Goal: Find specific page/section: Find specific page/section

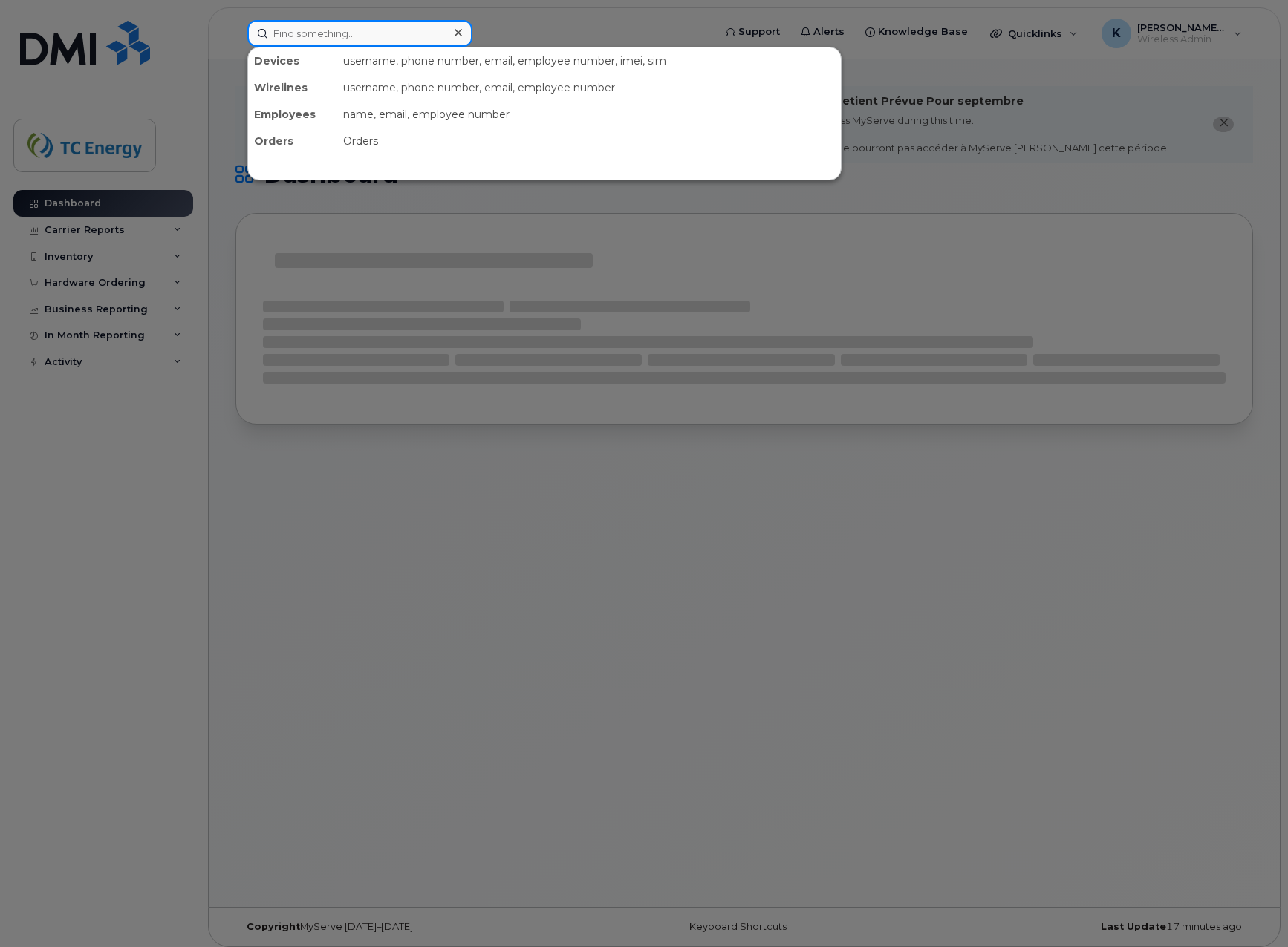
click at [342, 28] on input at bounding box center [359, 33] width 225 height 27
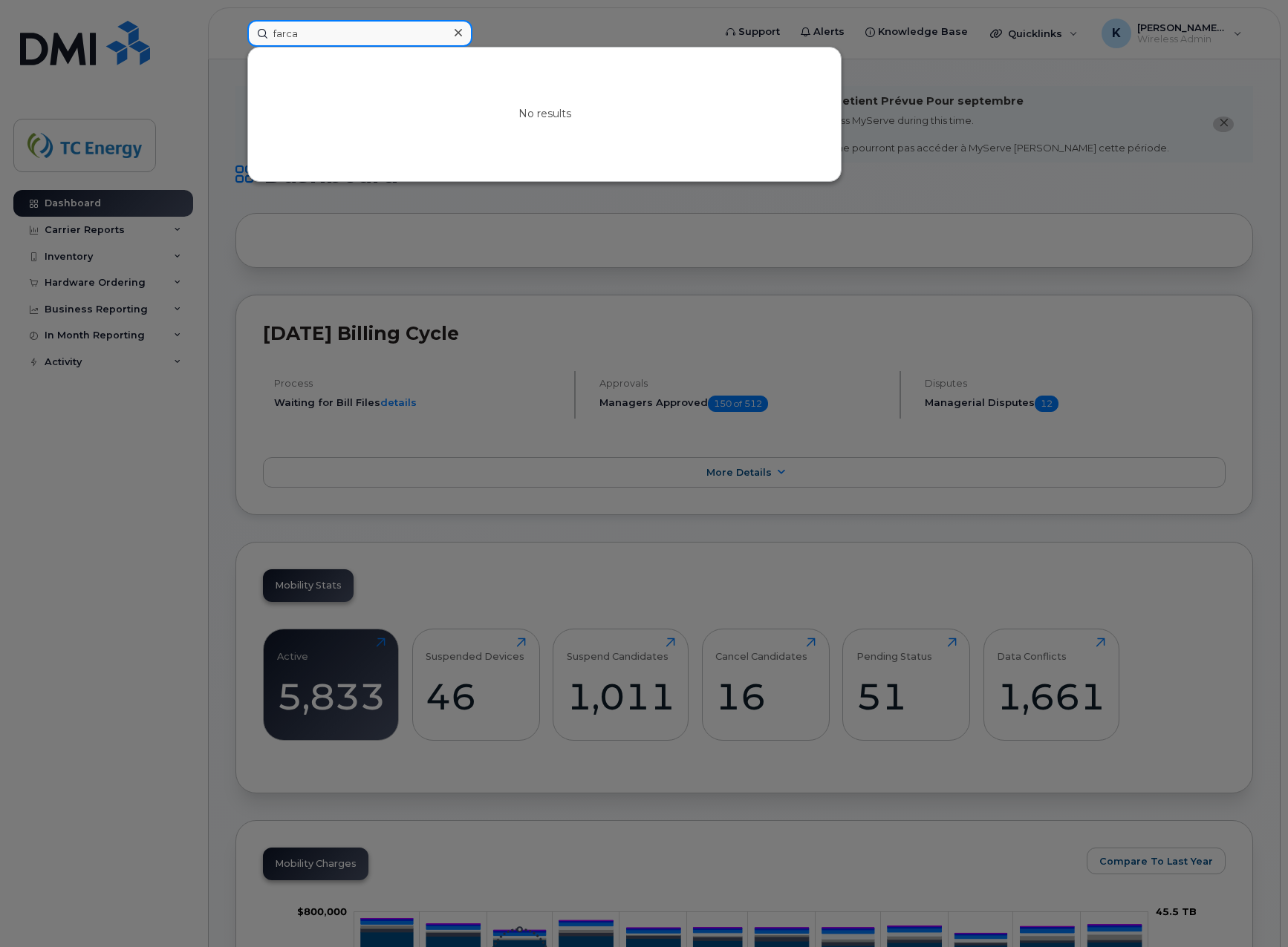
drag, startPoint x: 301, startPoint y: 28, endPoint x: 154, endPoint y: 22, distance: 147.1
click at [235, 22] on div "farca No results" at bounding box center [475, 33] width 480 height 27
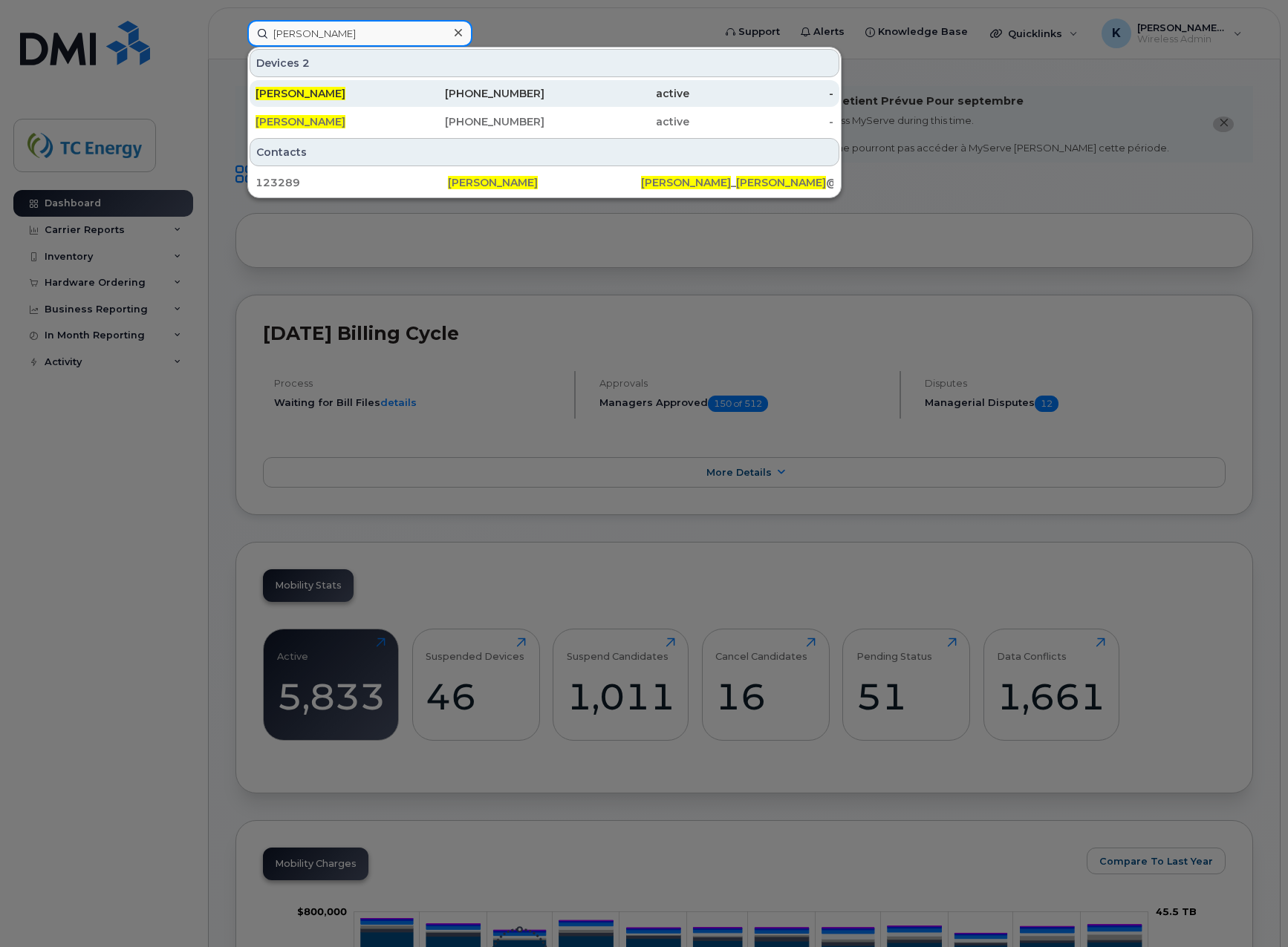
type input "[PERSON_NAME]"
click at [290, 87] on span "[PERSON_NAME]" at bounding box center [300, 92] width 89 height 13
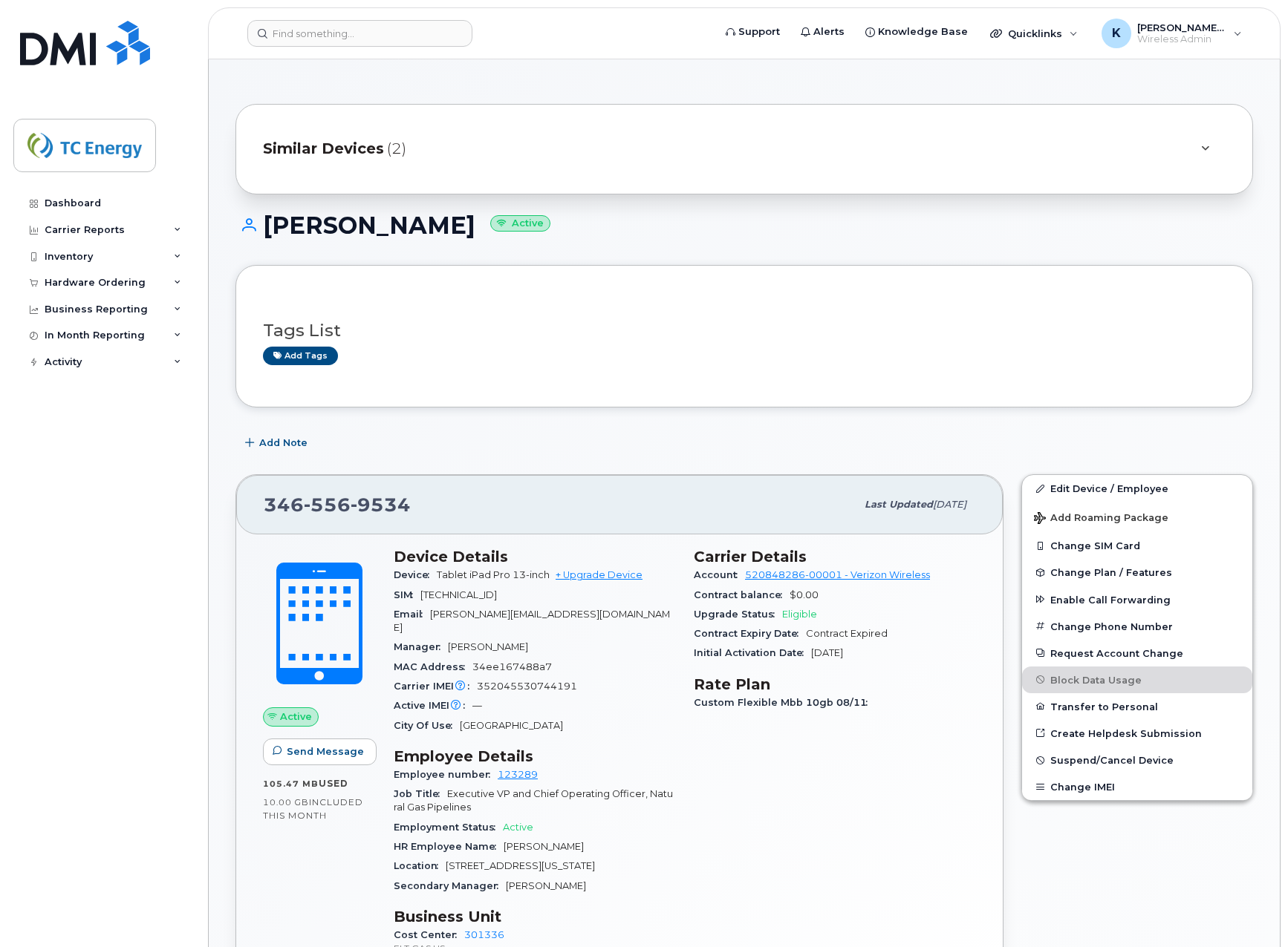
scroll to position [149, 0]
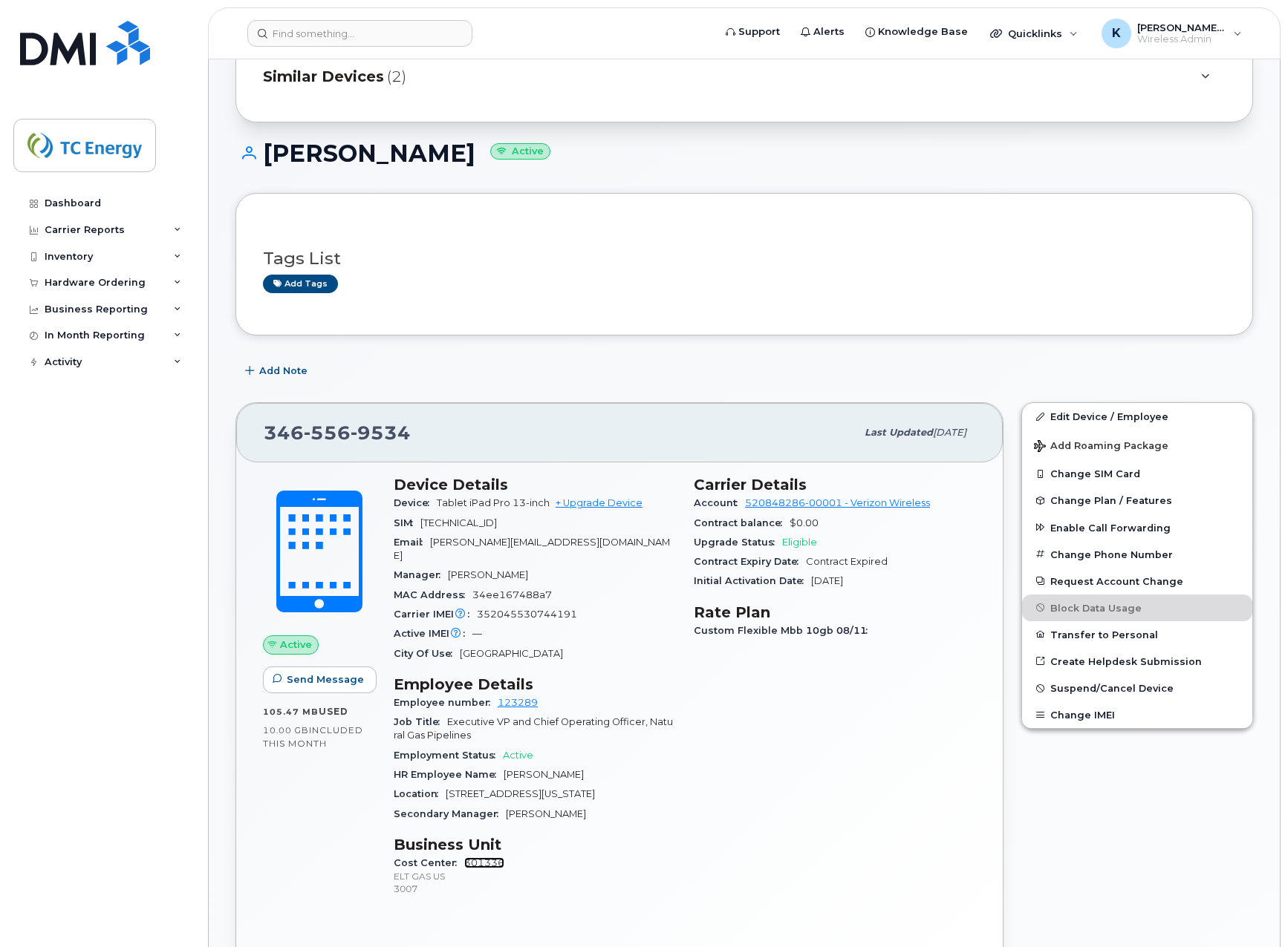
click at [478, 858] on link "301336" at bounding box center [484, 863] width 40 height 11
drag, startPoint x: 522, startPoint y: 847, endPoint x: 459, endPoint y: 852, distance: 63.2
click at [459, 854] on div "Cost Center 301336 ELT GAS US 3007" at bounding box center [534, 877] width 282 height 46
copy link "301336"
click at [558, 22] on form at bounding box center [475, 33] width 456 height 27
